Goal: Navigation & Orientation: Find specific page/section

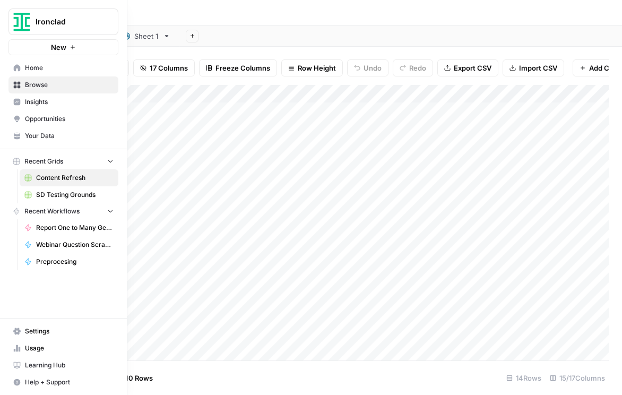
click at [31, 98] on span "Insights" at bounding box center [69, 102] width 89 height 10
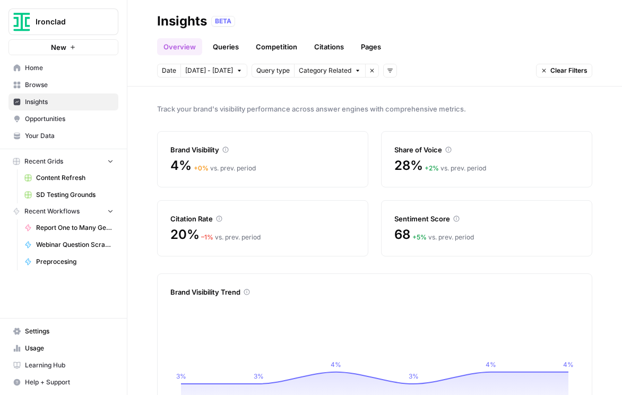
click at [338, 46] on link "Citations" at bounding box center [329, 46] width 42 height 17
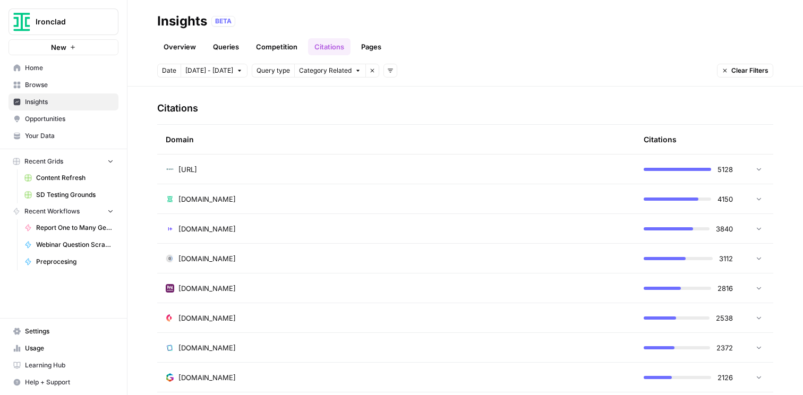
scroll to position [243, 0]
click at [173, 48] on link "Overview" at bounding box center [179, 46] width 45 height 17
